Goal: Information Seeking & Learning: Learn about a topic

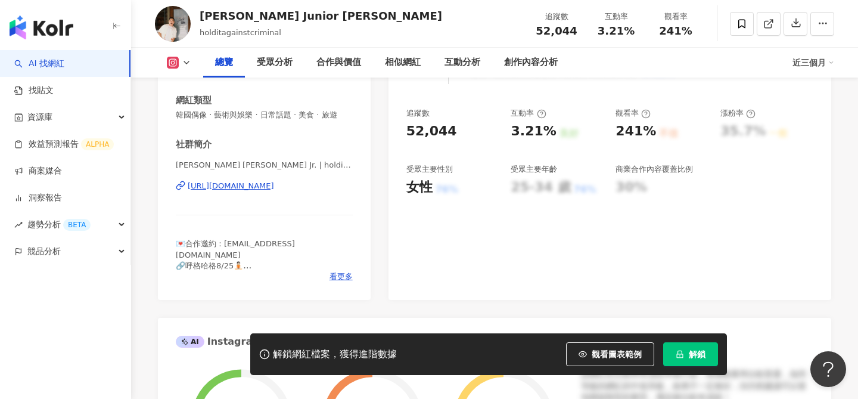
scroll to position [195, 0]
click at [274, 184] on div "https://www.instagram.com/holditagainstcriminal/" at bounding box center [231, 186] width 86 height 11
click at [694, 355] on span "解鎖" at bounding box center [697, 354] width 17 height 10
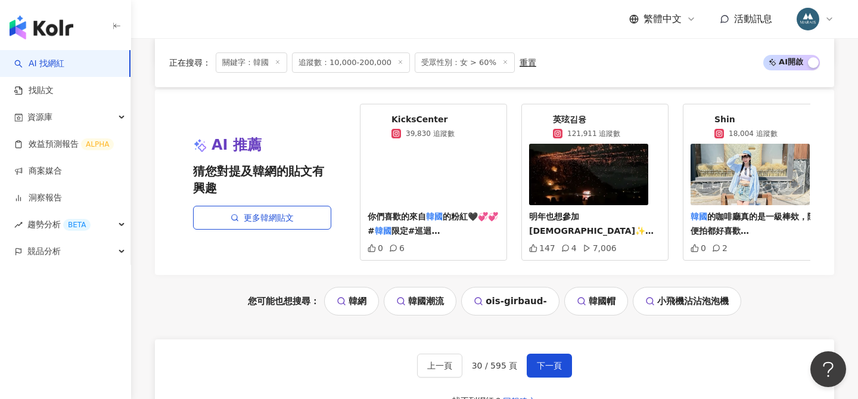
scroll to position [2494, 0]
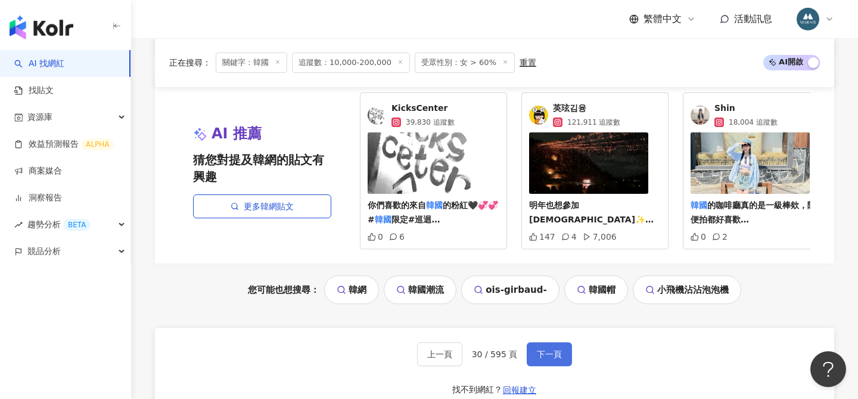
click at [552, 342] on button "下一頁" at bounding box center [549, 354] width 45 height 24
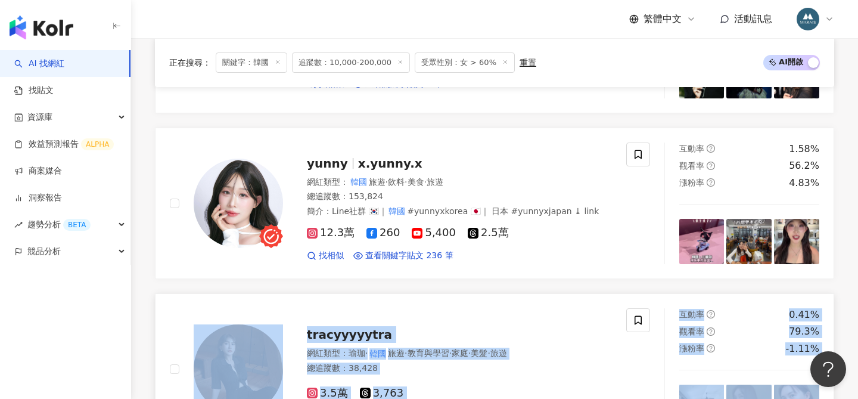
scroll to position [696, 0]
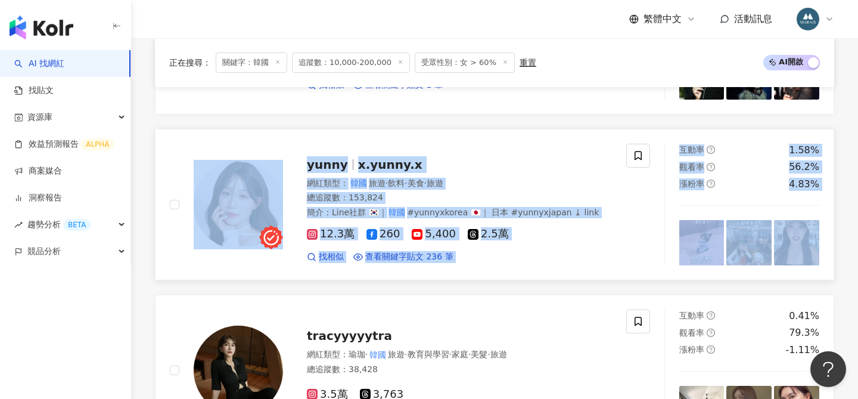
click at [451, 159] on div "yunny x.yunny.x" at bounding box center [459, 164] width 305 height 17
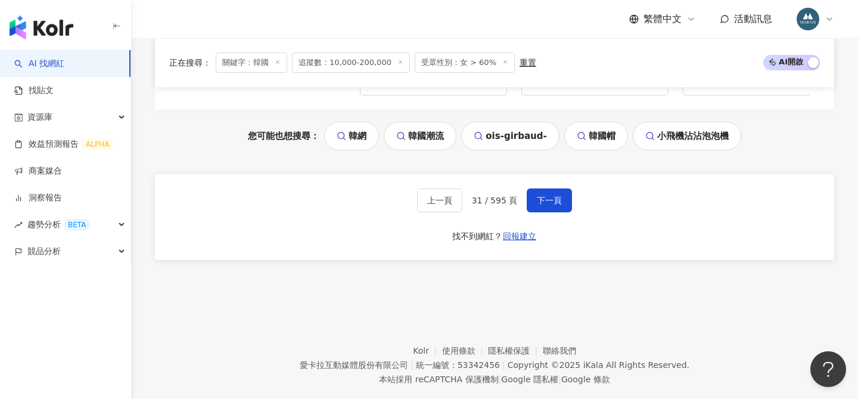
scroll to position [2590, 0]
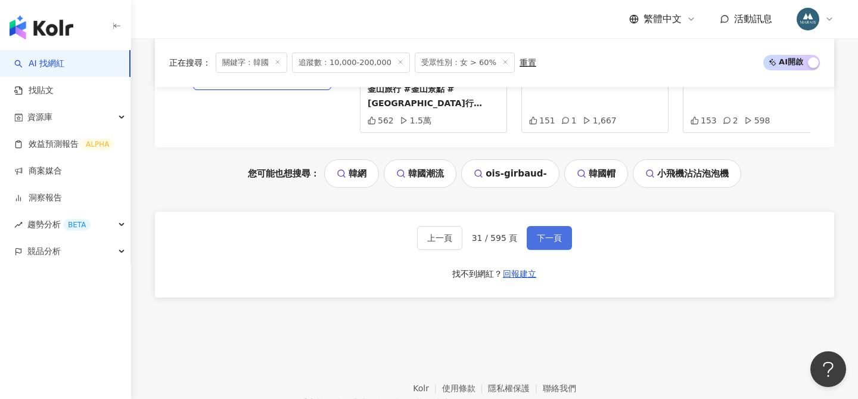
click at [542, 226] on button "下一頁" at bounding box center [549, 238] width 45 height 24
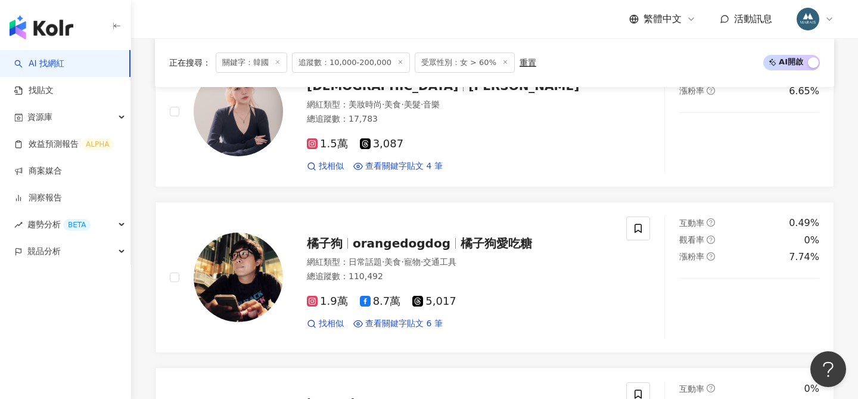
scroll to position [2553, 0]
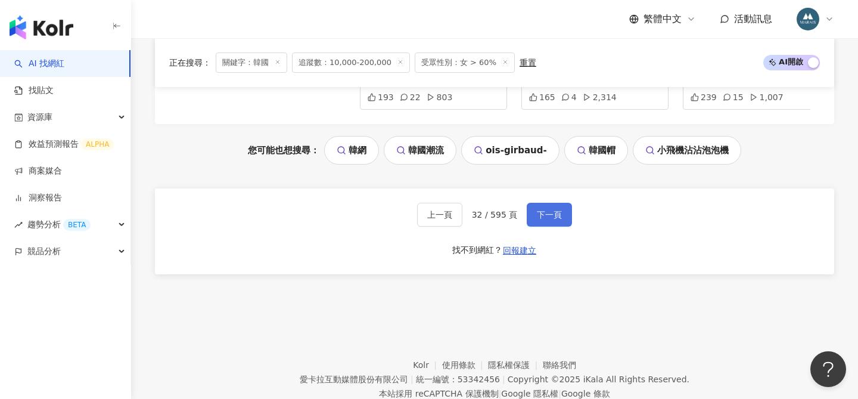
click at [548, 210] on span "下一頁" at bounding box center [549, 215] width 25 height 10
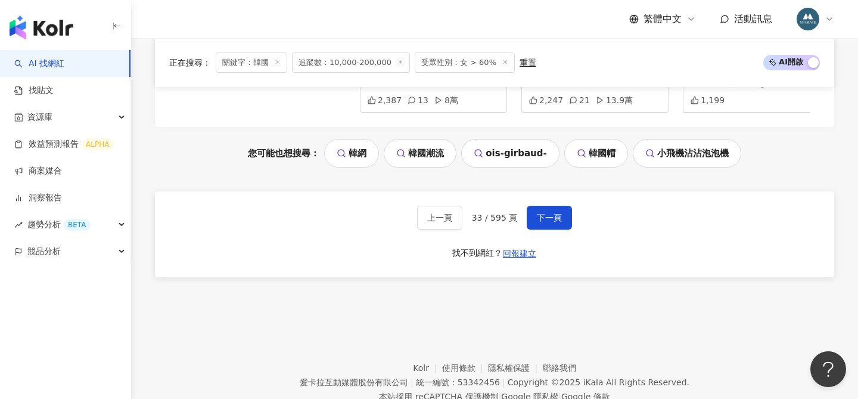
scroll to position [2596, 0]
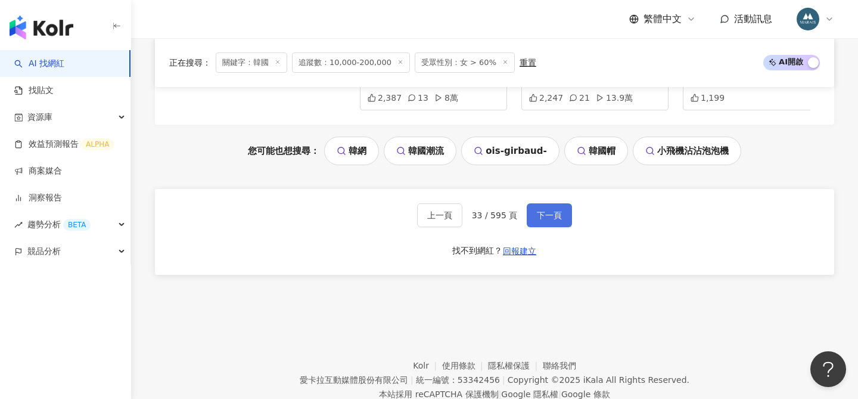
click at [544, 210] on span "下一頁" at bounding box center [549, 215] width 25 height 10
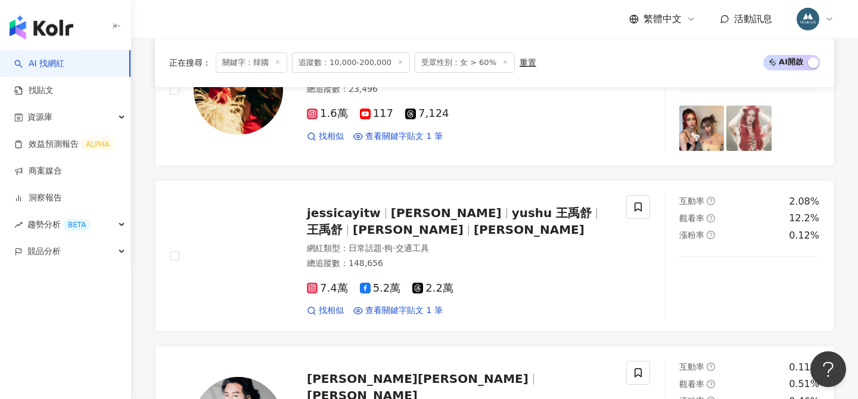
scroll to position [2585, 0]
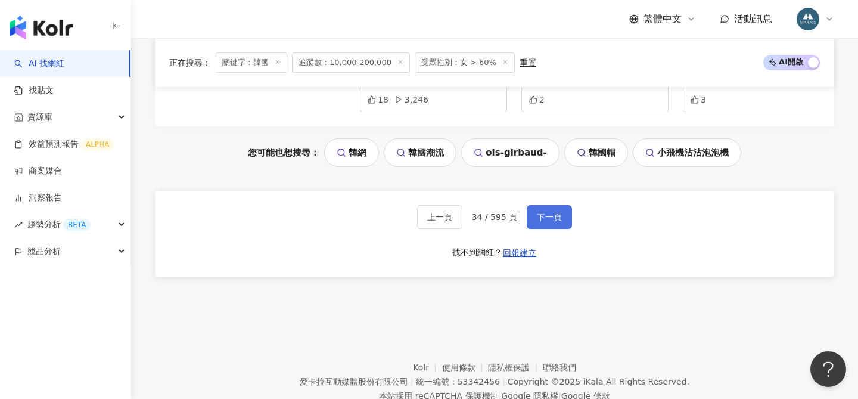
click at [544, 212] on span "下一頁" at bounding box center [549, 217] width 25 height 10
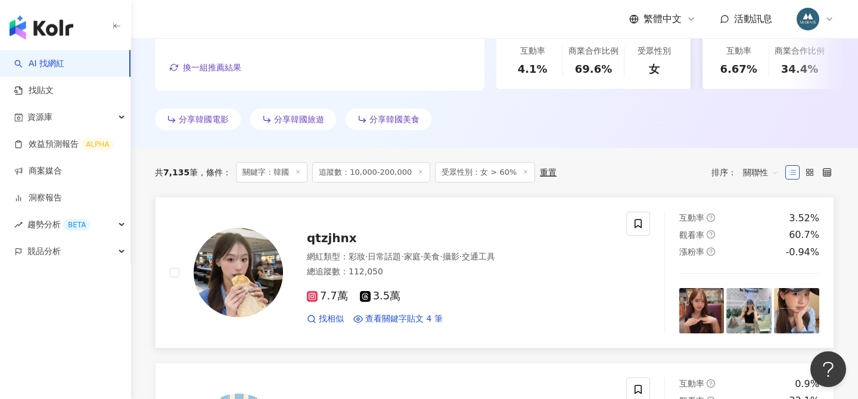
scroll to position [299, 0]
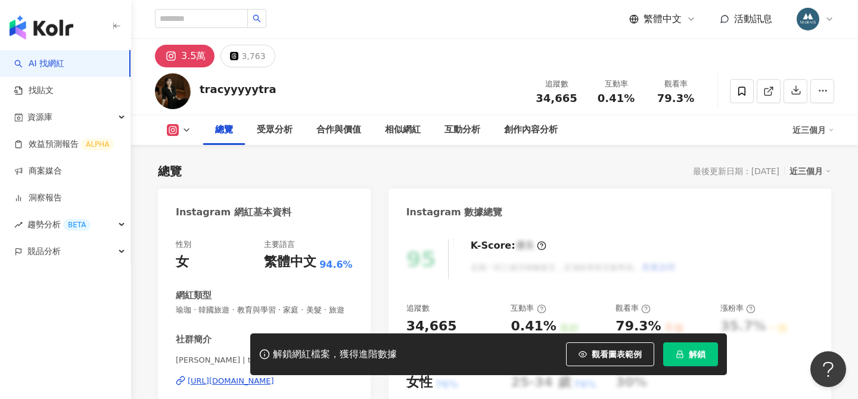
scroll to position [86, 0]
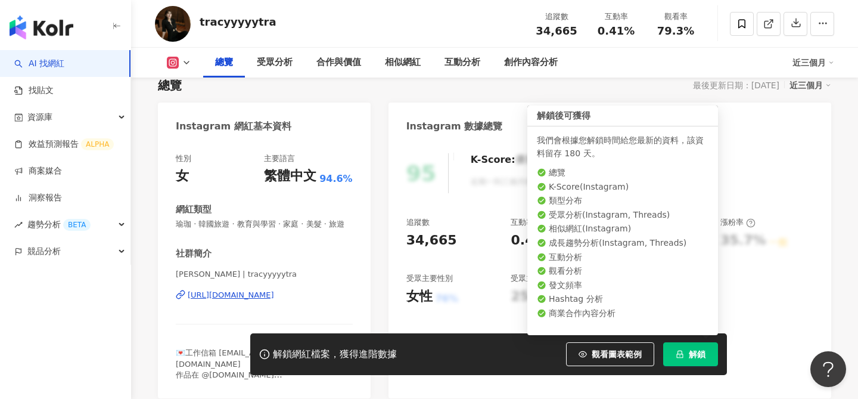
click at [681, 354] on icon "lock" at bounding box center [680, 354] width 8 height 8
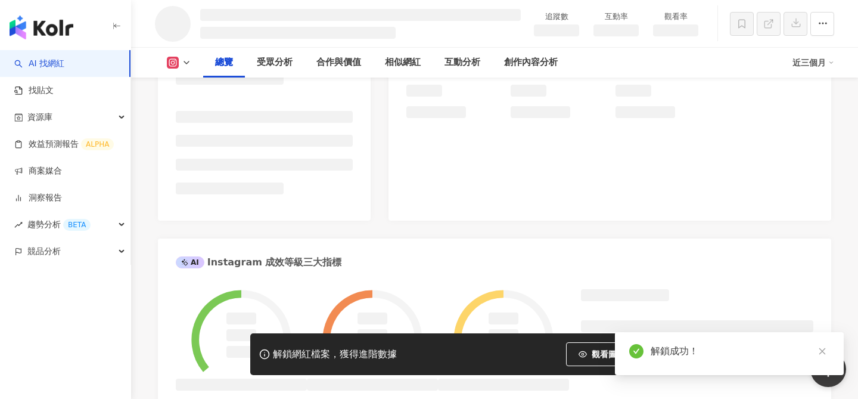
scroll to position [277, 0]
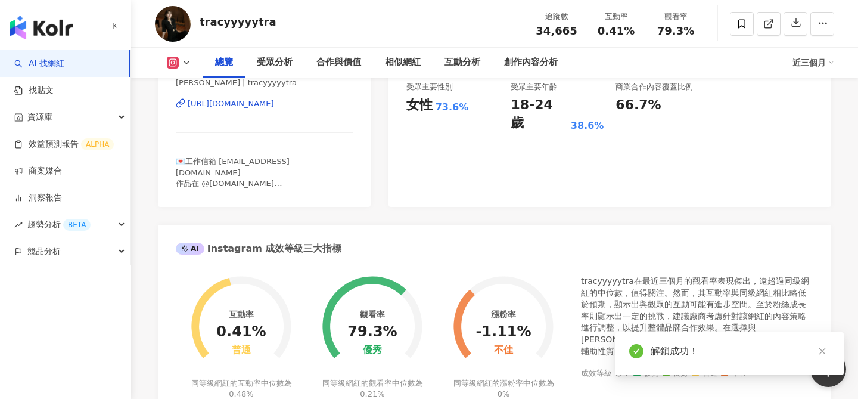
click at [274, 109] on div "https://www.instagram.com/tracyyyyytra/" at bounding box center [231, 103] width 86 height 11
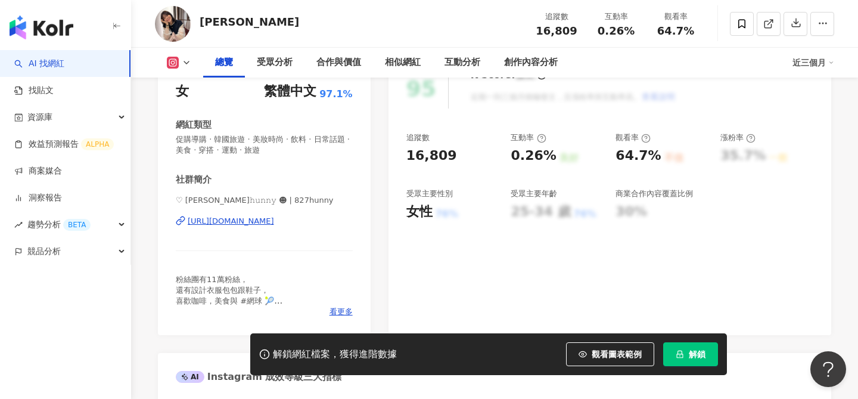
scroll to position [172, 0]
click at [263, 226] on div "♡ [PERSON_NAME]𝚑𝚞𝚗𝚗𝚢 ☻︎ | 827hunny [URL][DOMAIN_NAME]" at bounding box center [264, 229] width 177 height 70
click at [259, 221] on div "[URL][DOMAIN_NAME]" at bounding box center [231, 220] width 86 height 11
